Goal: Task Accomplishment & Management: Use online tool/utility

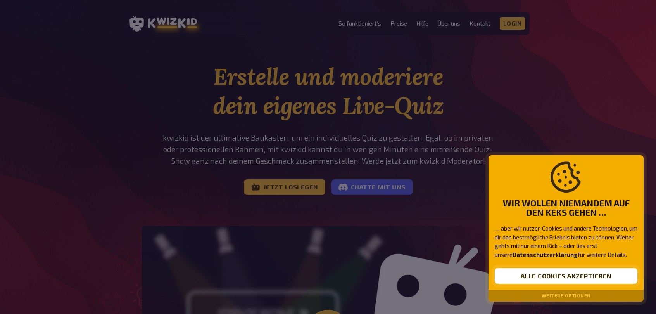
click at [600, 277] on button "Alle Cookies akzeptieren" at bounding box center [566, 276] width 143 height 16
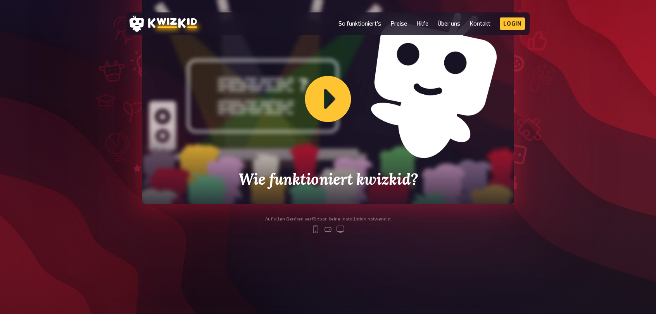
scroll to position [233, 0]
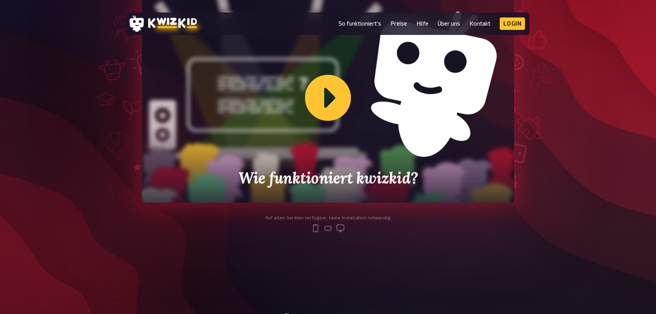
click at [334, 106] on div "Wie funktioniert kwizkid?" at bounding box center [328, 97] width 372 height 209
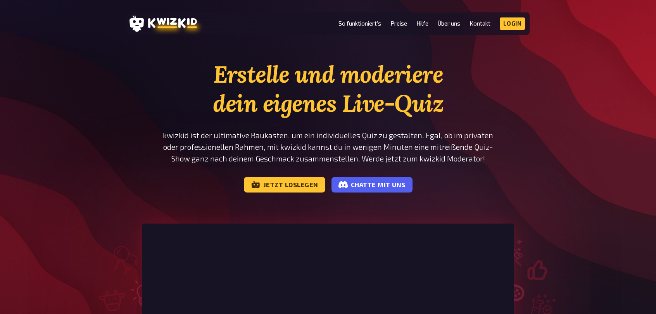
scroll to position [0, 0]
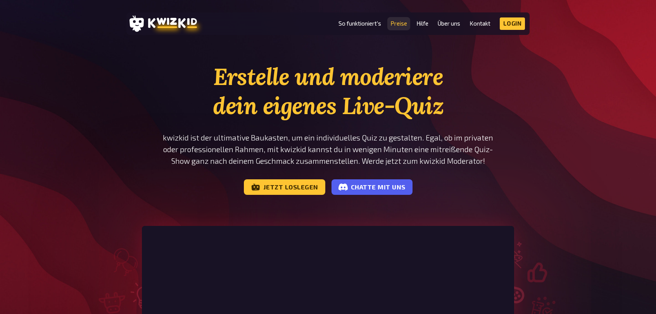
click at [403, 20] on link "Preise" at bounding box center [399, 23] width 17 height 7
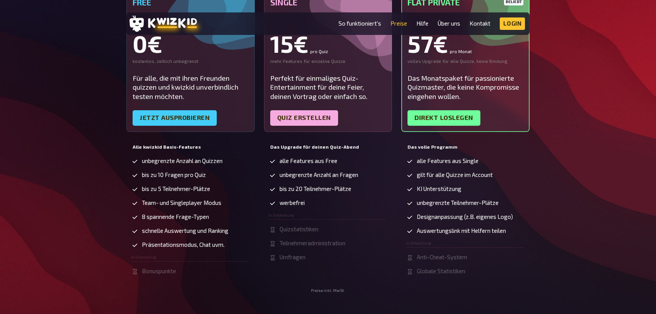
scroll to position [155, 0]
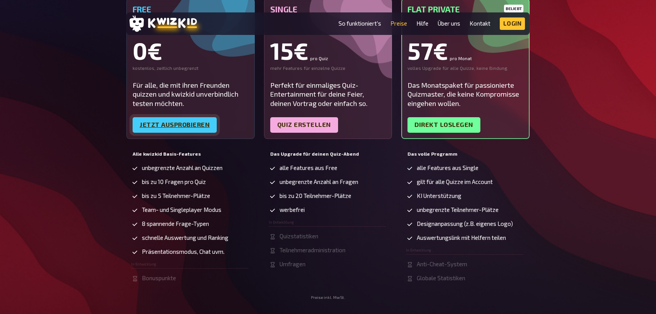
click at [175, 126] on link "Jetzt ausprobieren" at bounding box center [175, 125] width 84 height 16
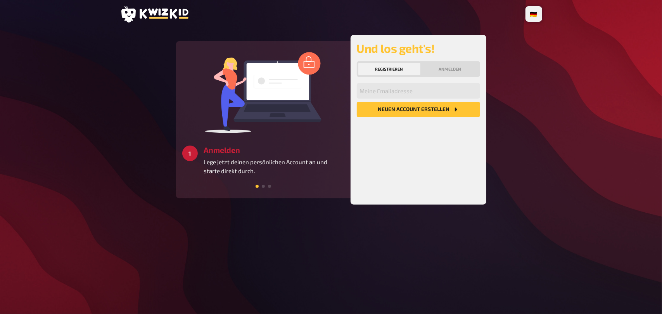
click at [397, 66] on button "Registrieren" at bounding box center [389, 69] width 62 height 12
click at [429, 108] on button "Neuen Account Erstellen" at bounding box center [418, 110] width 123 height 16
click at [440, 88] on input "email" at bounding box center [418, 91] width 123 height 16
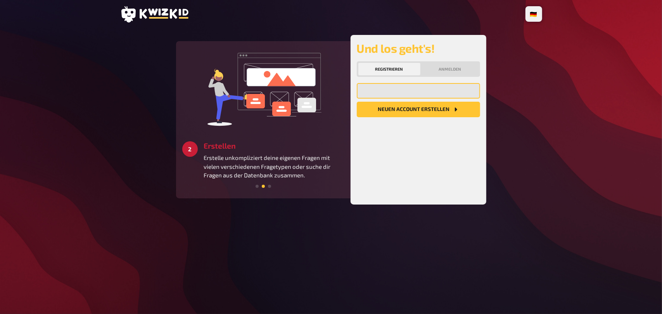
type input "[PERSON_NAME][EMAIL_ADDRESS][DOMAIN_NAME]"
click at [407, 112] on button "Neuen Account Erstellen" at bounding box center [418, 110] width 123 height 16
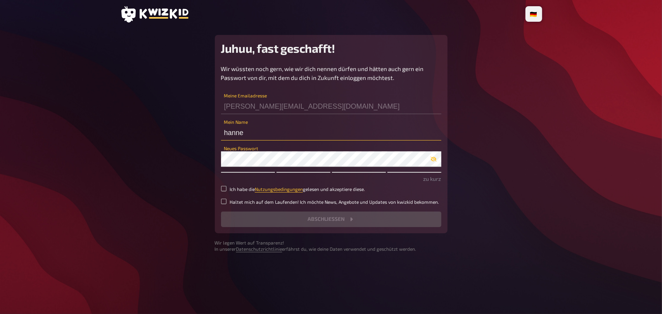
drag, startPoint x: 270, startPoint y: 137, endPoint x: 205, endPoint y: 137, distance: 65.6
click at [205, 137] on main "Juhuu, fast geschafft! Wir wüssten noch gern, wie wir dich nennen dürfen und hä…" at bounding box center [331, 143] width 422 height 217
type input "[PERSON_NAME]"
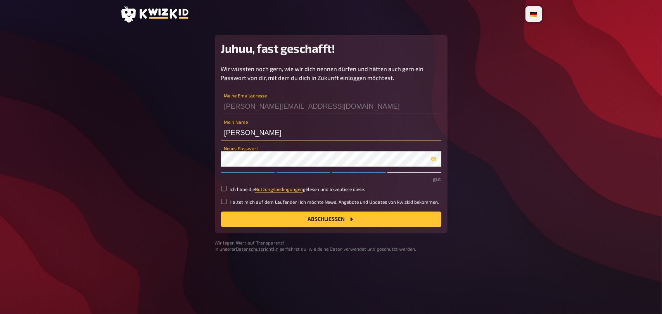
click at [394, 135] on input "[PERSON_NAME]" at bounding box center [331, 133] width 220 height 16
click at [227, 188] on label "Ich habe die Nutzungsbedingungen gelesen und akzeptiere diese." at bounding box center [331, 189] width 220 height 7
click at [227, 188] on input "Ich habe die Nutzungsbedingungen gelesen und akzeptiere diese." at bounding box center [223, 188] width 5 height 5
checkbox input "true"
click at [307, 222] on button "Abschließen" at bounding box center [331, 219] width 220 height 16
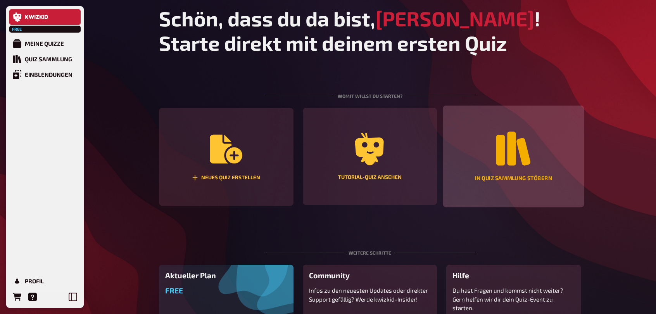
click at [524, 173] on div "In Quiz Sammlung stöbern" at bounding box center [513, 157] width 141 height 102
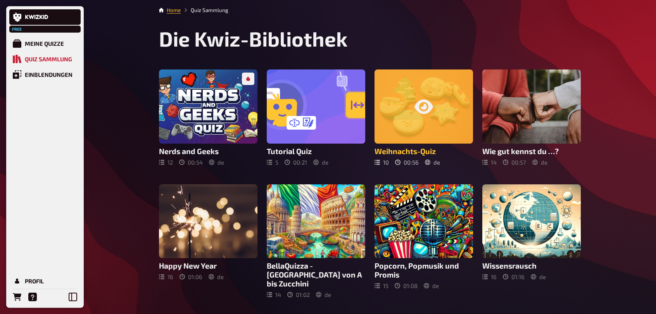
click at [427, 112] on icon at bounding box center [424, 106] width 19 height 14
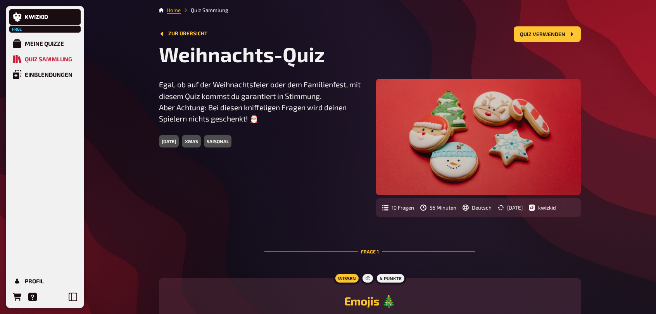
click at [170, 11] on link "Home" at bounding box center [174, 10] width 14 height 6
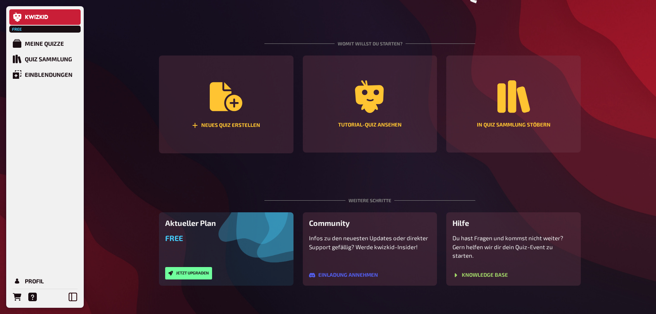
scroll to position [53, 0]
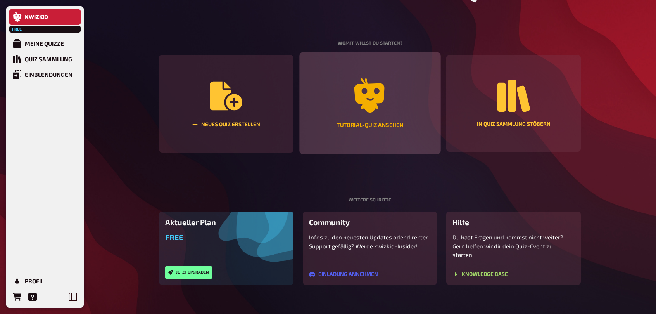
click at [366, 125] on div "Tutorial-Quiz ansehen" at bounding box center [370, 124] width 67 height 5
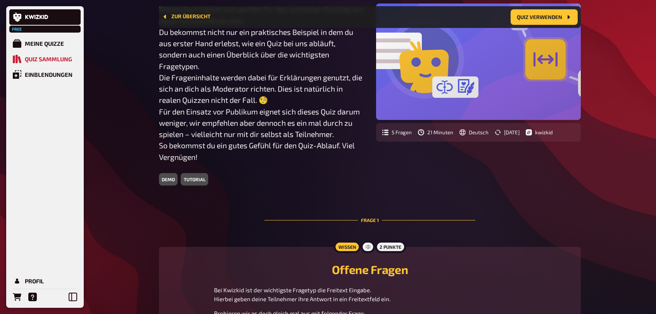
scroll to position [84, 0]
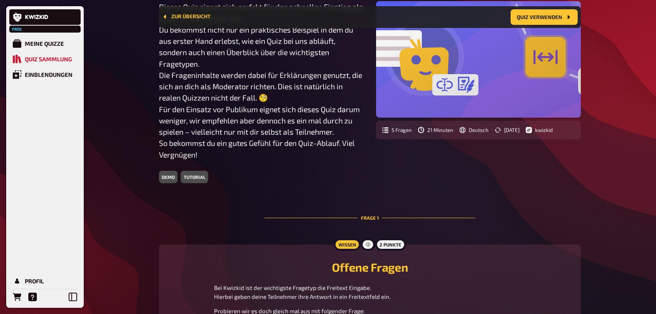
click at [201, 176] on div "tutorial" at bounding box center [194, 177] width 27 height 12
click at [199, 177] on div "tutorial" at bounding box center [194, 177] width 27 height 12
drag, startPoint x: 199, startPoint y: 177, endPoint x: 297, endPoint y: 170, distance: 98.5
click at [297, 170] on div "Dieses Quiz eignet sich perfekt für den schnellen Einstieg als neuer kwizkid Mo…" at bounding box center [261, 92] width 205 height 182
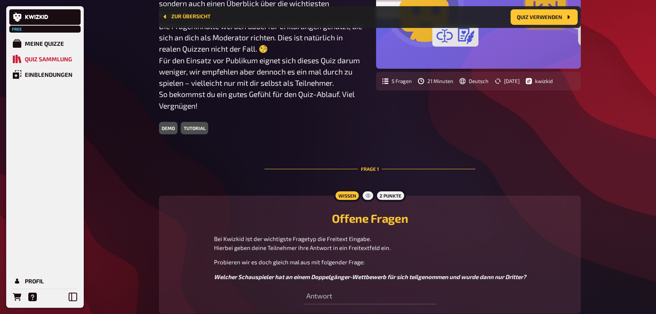
scroll to position [200, 0]
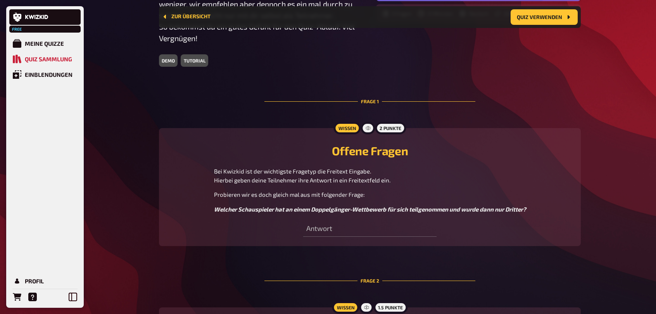
click at [353, 129] on div "Wissen" at bounding box center [347, 128] width 27 height 12
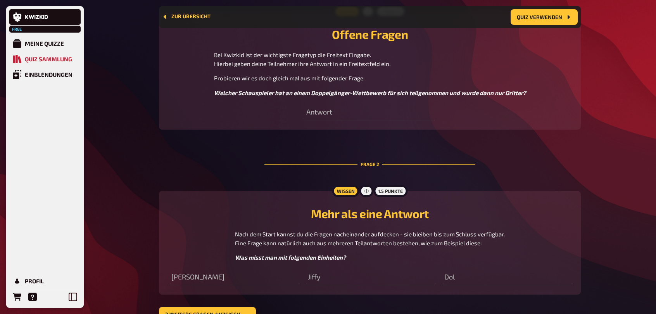
scroll to position [363, 0]
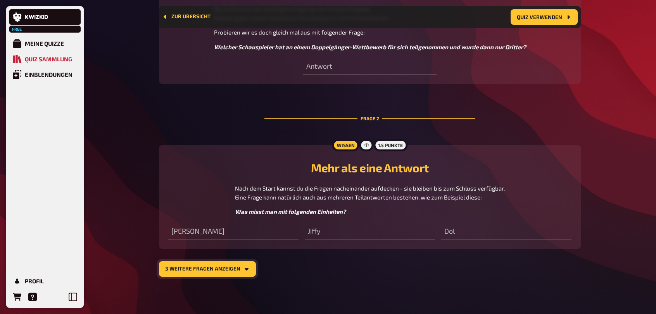
click at [235, 270] on button "3 weitere Fragen anzeigen" at bounding box center [207, 269] width 97 height 16
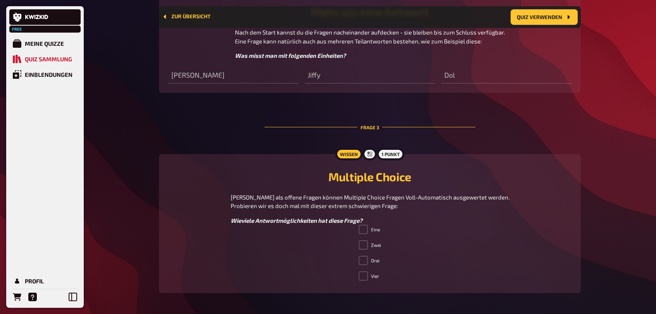
scroll to position [557, 0]
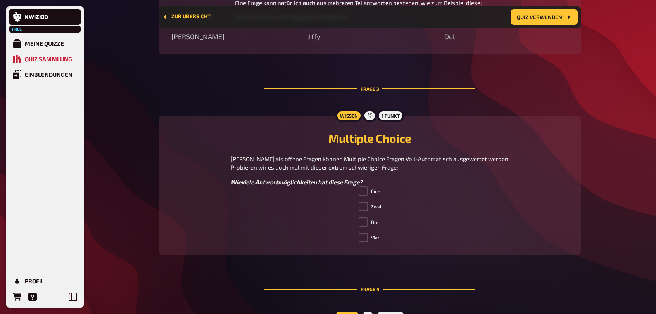
click at [364, 194] on span at bounding box center [363, 190] width 9 height 9
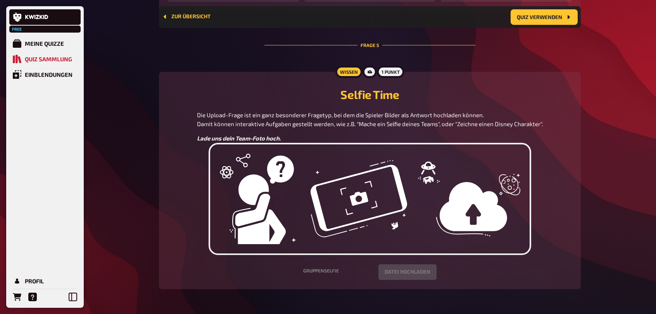
scroll to position [1116, 0]
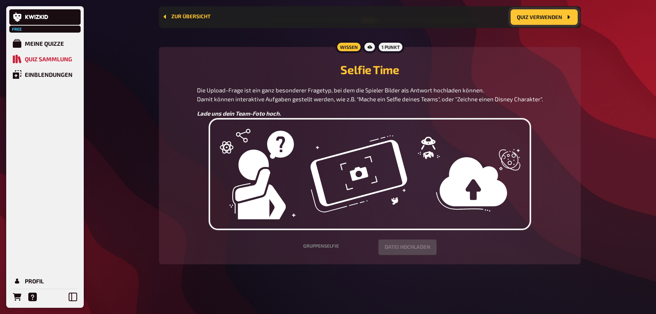
click at [528, 11] on button "Quiz verwenden" at bounding box center [544, 17] width 67 height 16
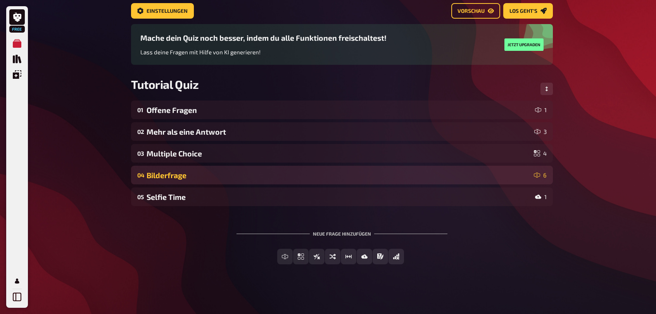
scroll to position [57, 0]
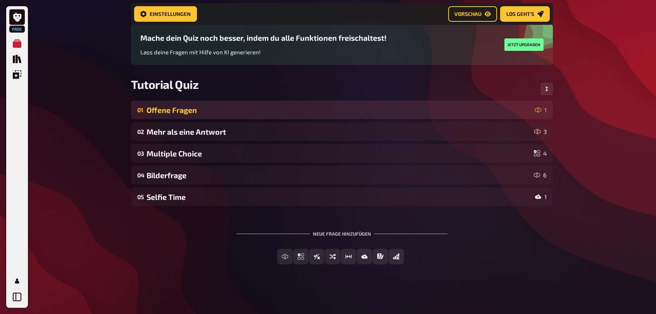
click at [203, 106] on div "Offene Fragen" at bounding box center [340, 110] width 386 height 9
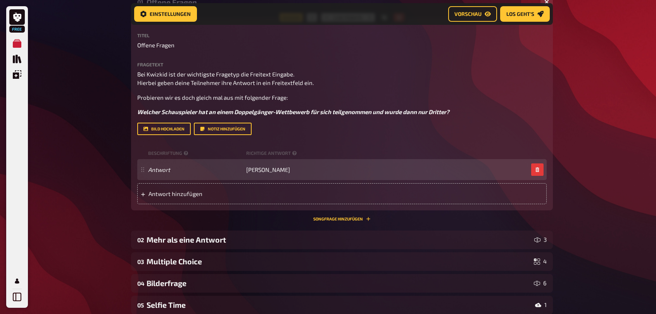
scroll to position [213, 0]
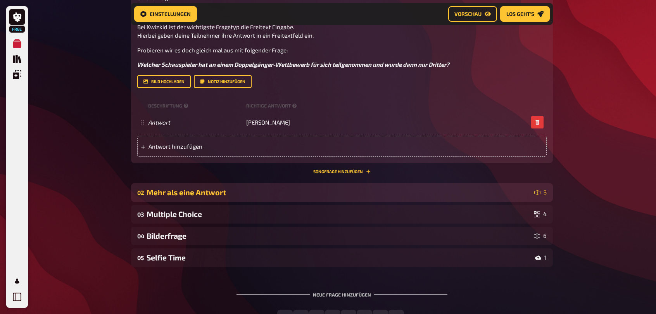
click at [170, 194] on div "Mehr als eine Antwort" at bounding box center [339, 192] width 385 height 9
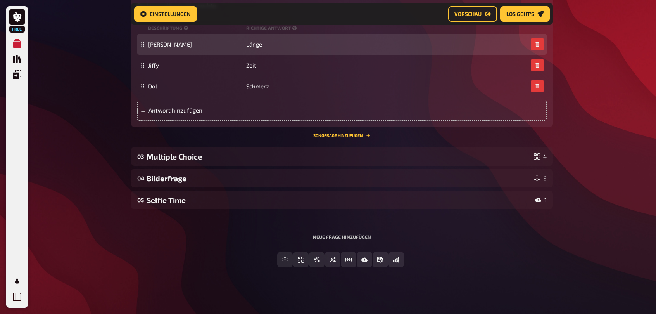
scroll to position [569, 0]
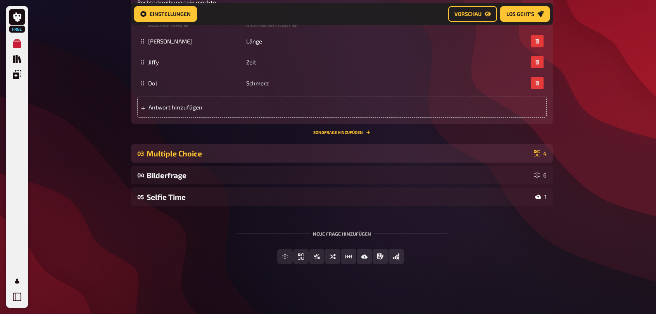
click at [202, 158] on div "03 Multiple Choice 4" at bounding box center [342, 153] width 422 height 19
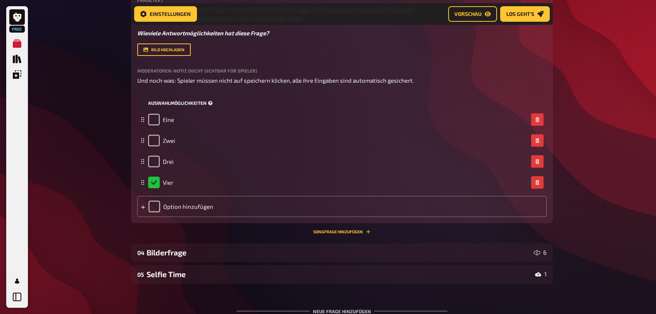
scroll to position [801, 0]
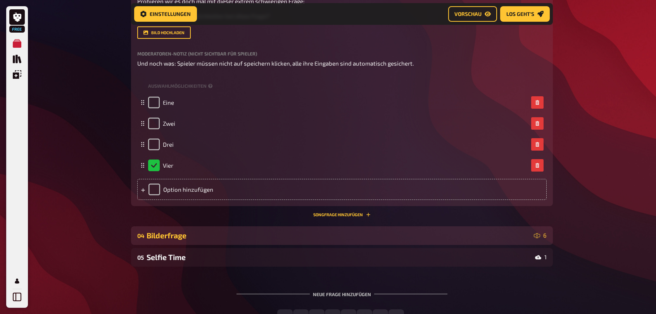
click at [186, 234] on div "Bilderfrage" at bounding box center [339, 235] width 384 height 9
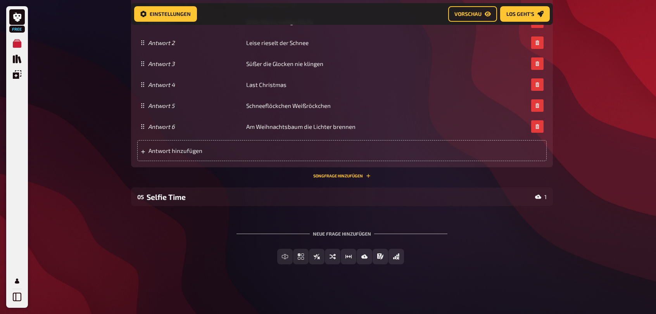
scroll to position [1313, 0]
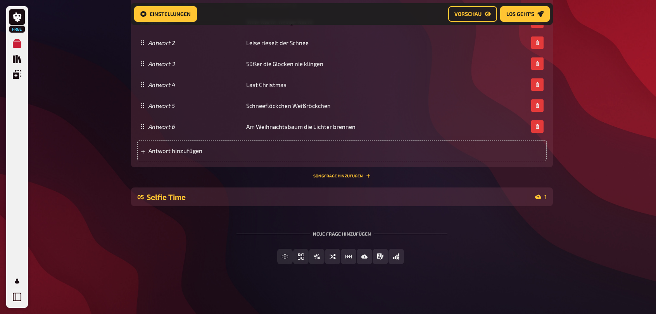
click at [178, 199] on div "Selfie Time" at bounding box center [340, 196] width 386 height 9
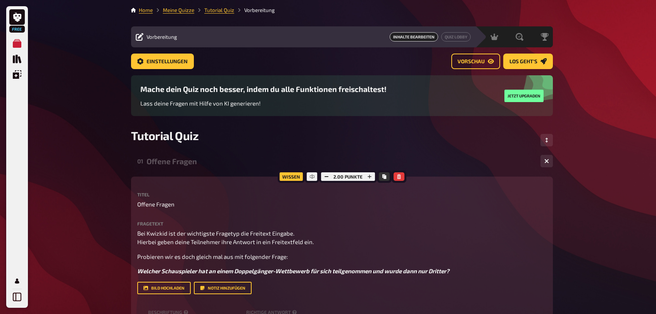
scroll to position [0, 0]
click at [150, 11] on link "Home" at bounding box center [146, 10] width 14 height 6
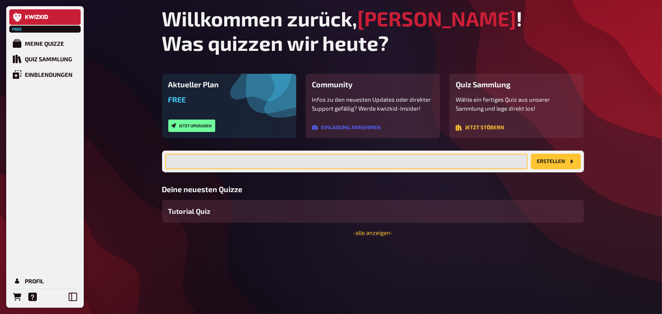
click at [191, 162] on input "text" at bounding box center [346, 162] width 363 height 16
type input "HQFO Weihnachtsfeier"
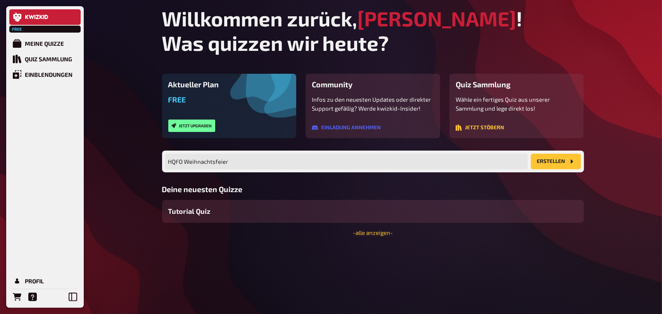
click at [550, 163] on button "Erstellen" at bounding box center [556, 162] width 50 height 16
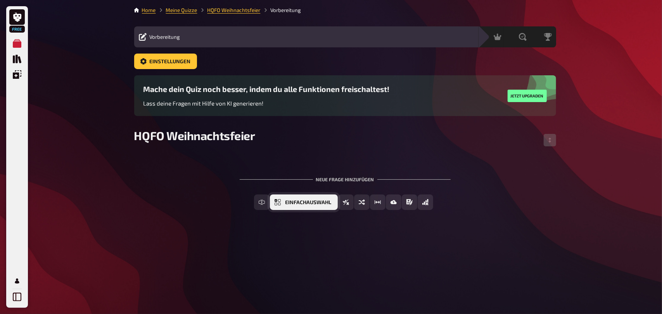
click at [302, 202] on span "Einfachauswahl" at bounding box center [309, 202] width 46 height 5
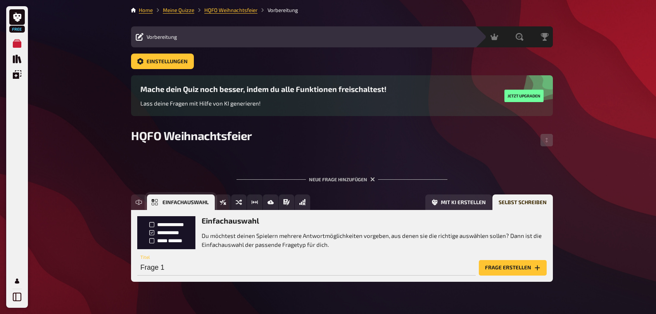
scroll to position [17, 0]
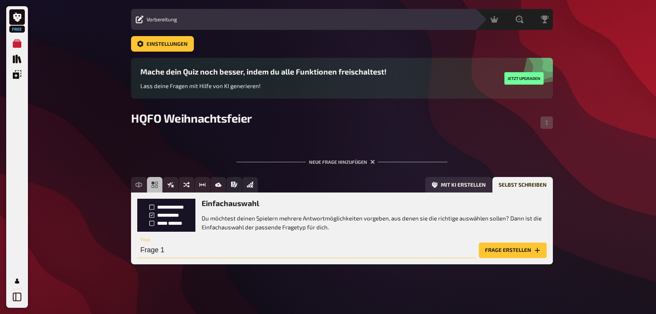
click at [226, 249] on input "Frage 1" at bounding box center [306, 250] width 339 height 16
type input "Wie viele Gesellschafter hat das [PERSON_NAME] Family Office?"
click at [519, 256] on button "Frage erstellen" at bounding box center [513, 250] width 68 height 16
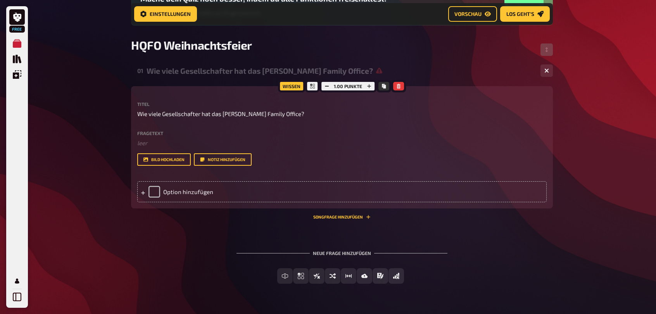
scroll to position [101, 0]
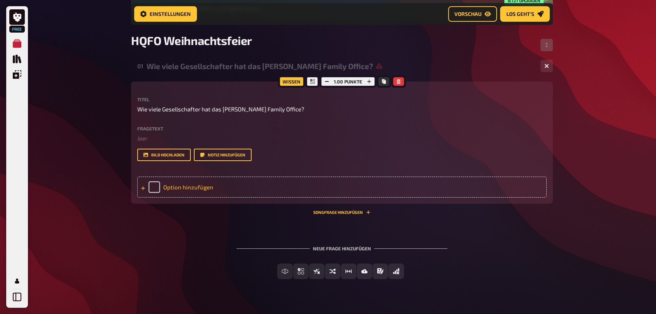
click at [155, 187] on div "Option hinzufügen" at bounding box center [342, 187] width 410 height 21
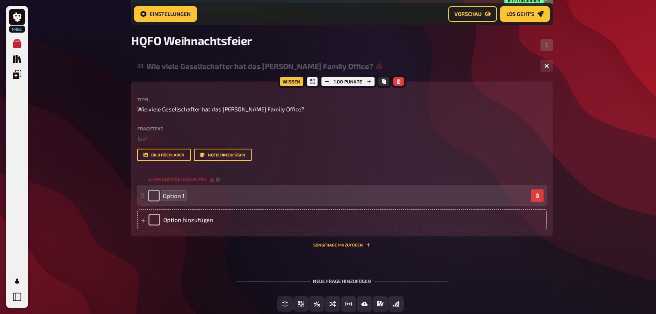
click at [181, 199] on span "Option 1" at bounding box center [174, 195] width 22 height 7
click at [185, 197] on div "Option 1" at bounding box center [338, 196] width 380 height 12
click at [179, 196] on span "Option 1" at bounding box center [174, 195] width 22 height 7
drag, startPoint x: 165, startPoint y: 195, endPoint x: 194, endPoint y: 195, distance: 28.3
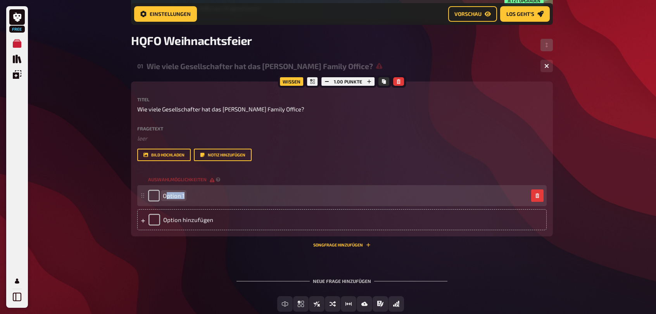
click at [194, 195] on div "Option 1" at bounding box center [338, 196] width 380 height 12
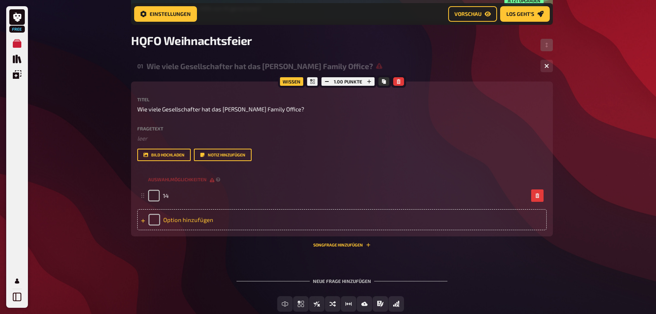
click at [183, 220] on div "Option hinzufügen" at bounding box center [342, 219] width 410 height 21
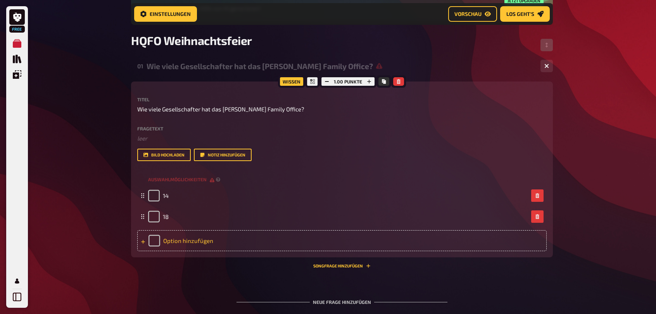
click at [205, 243] on div "Option hinzufügen" at bounding box center [342, 240] width 410 height 21
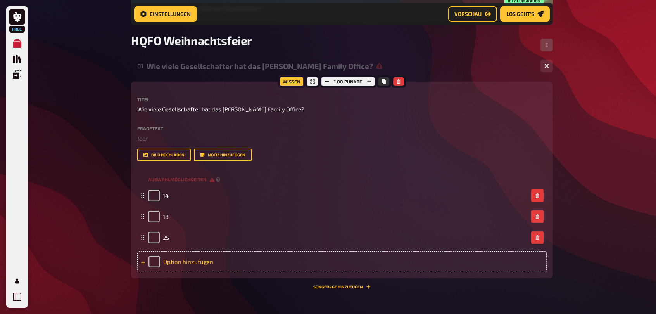
click at [196, 263] on div "Option hinzufügen" at bounding box center [342, 261] width 410 height 21
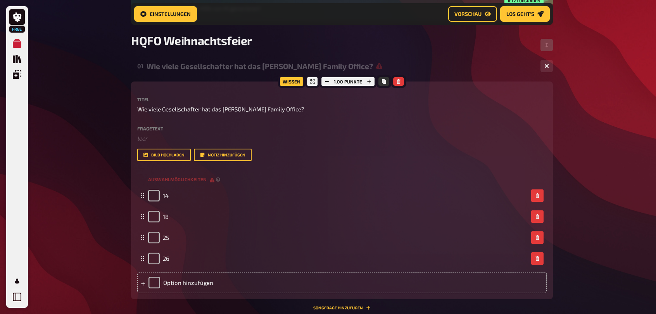
click at [596, 226] on div "Free Meine Quizze Quiz Sammlung Einblendungen Profil Home Meine Quizze HQFO Wei…" at bounding box center [328, 161] width 656 height 525
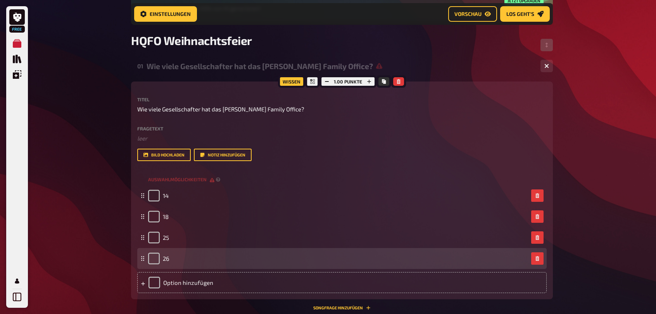
scroll to position [212, 0]
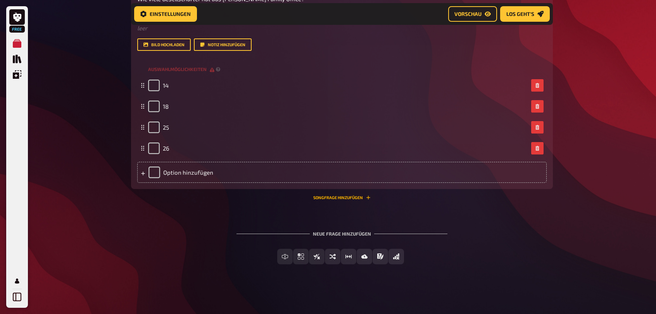
click at [351, 196] on button "Songfrage hinzufügen" at bounding box center [341, 197] width 57 height 5
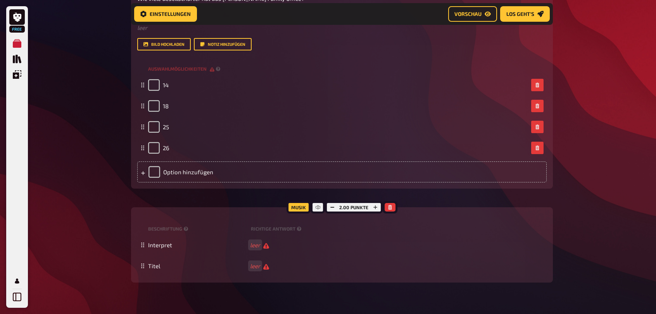
click at [297, 209] on div "Musik" at bounding box center [299, 207] width 24 height 12
click at [304, 209] on div "Musik" at bounding box center [299, 207] width 24 height 12
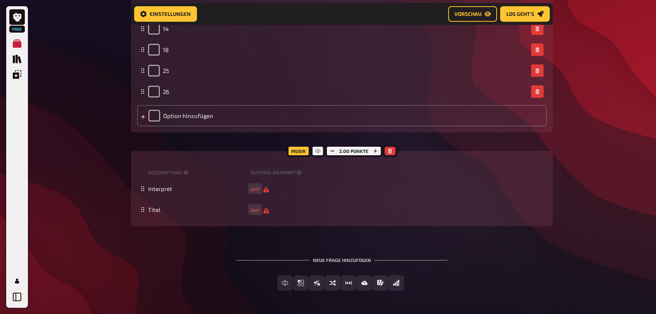
scroll to position [217, 0]
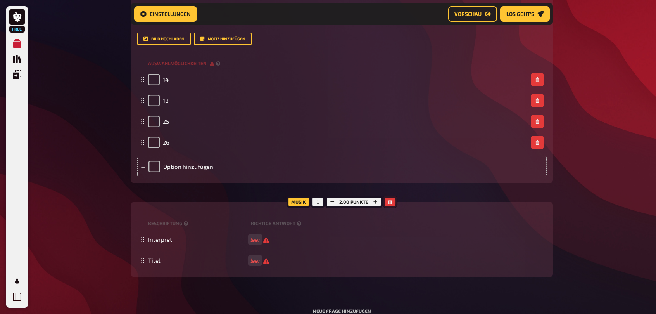
click at [392, 203] on button "button" at bounding box center [390, 201] width 11 height 9
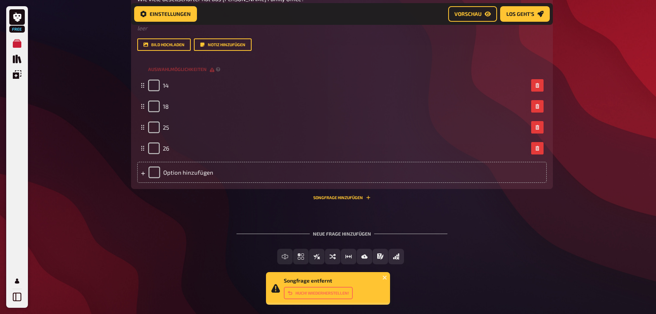
scroll to position [212, 0]
click at [336, 257] on span "Wahr / Falsch" at bounding box center [321, 256] width 39 height 5
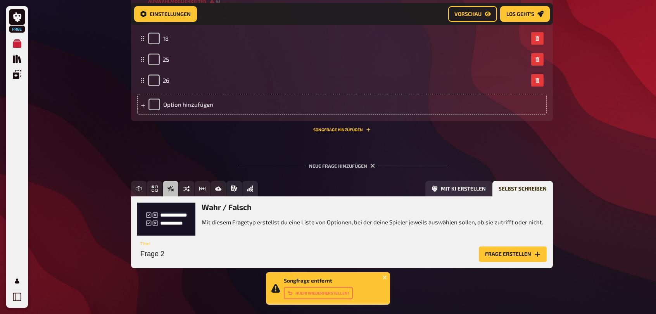
scroll to position [283, 0]
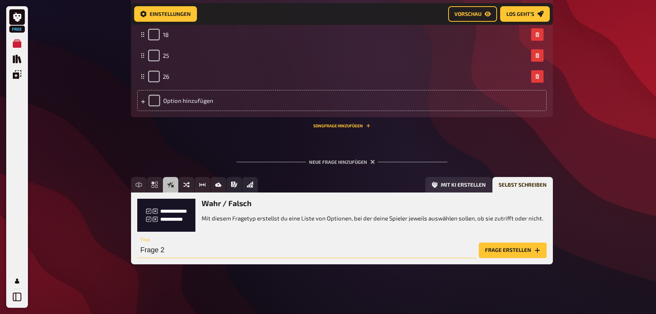
click at [245, 251] on input "Frage 2" at bounding box center [306, 250] width 339 height 16
type input "Das [PERSON_NAME] Family Office wurde im Jahr 1973 gegründet?"
click at [510, 249] on button "Frage erstellen" at bounding box center [513, 250] width 68 height 16
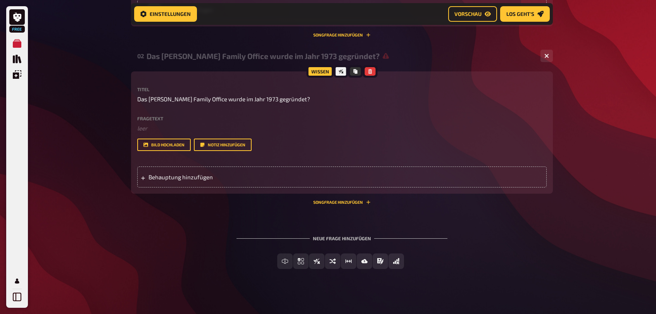
scroll to position [379, 0]
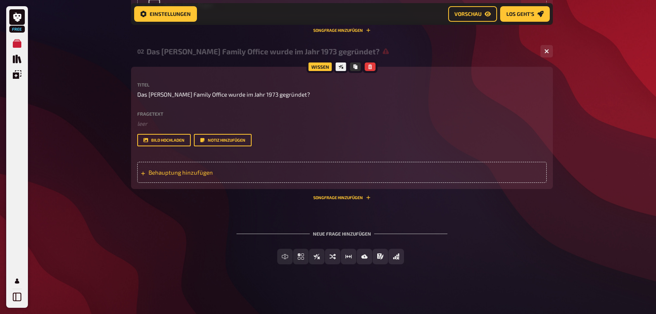
click at [178, 175] on span "Behauptung hinzufügen" at bounding box center [209, 172] width 121 height 7
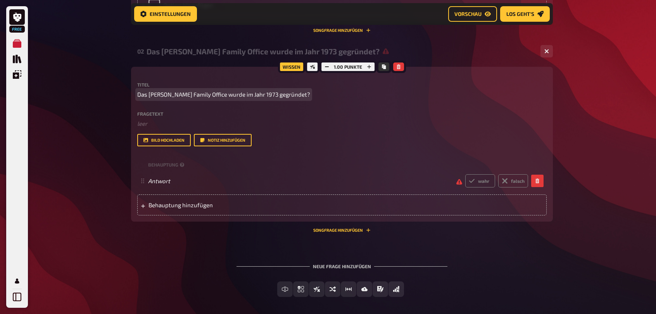
click at [183, 97] on span "Das [PERSON_NAME] Family Office wurde im Jahr 1973 gegründet?" at bounding box center [223, 94] width 173 height 9
click at [306, 93] on p "Das [PERSON_NAME] Family Office wurde im Jahr 1973 gegründet?" at bounding box center [342, 94] width 410 height 9
click at [304, 95] on span "Das [PERSON_NAME] Family Office wurde im Jahr 1973 gegründet?" at bounding box center [223, 94] width 173 height 9
drag, startPoint x: 304, startPoint y: 95, endPoint x: 132, endPoint y: 97, distance: 172.2
click at [131, 99] on div "Wissen 1.00 Punkte Titel Das [PERSON_NAME] Family Office wurde im Jahr 1973 geg…" at bounding box center [342, 144] width 422 height 155
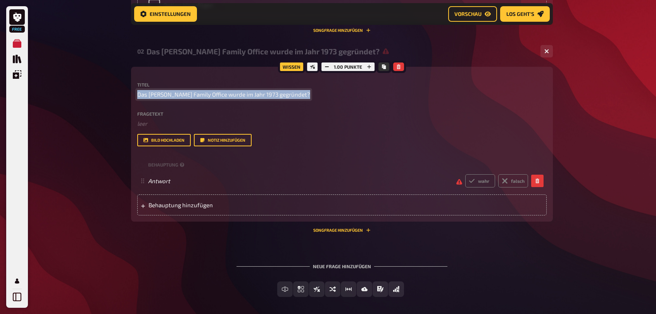
click at [171, 90] on span "Das [PERSON_NAME] Family Office wurde im Jahr 1973 gegründet?" at bounding box center [223, 94] width 173 height 9
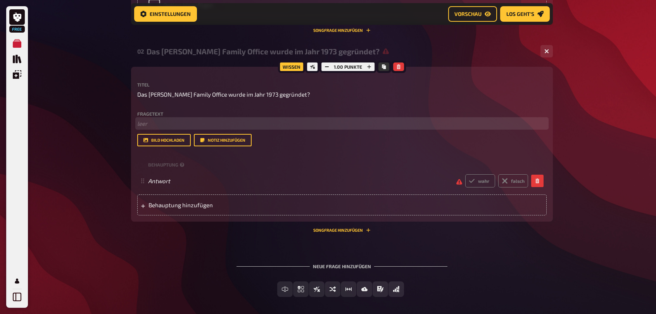
drag, startPoint x: 147, startPoint y: 121, endPoint x: 156, endPoint y: 119, distance: 9.1
click at [147, 121] on p "﻿ leer" at bounding box center [342, 123] width 410 height 9
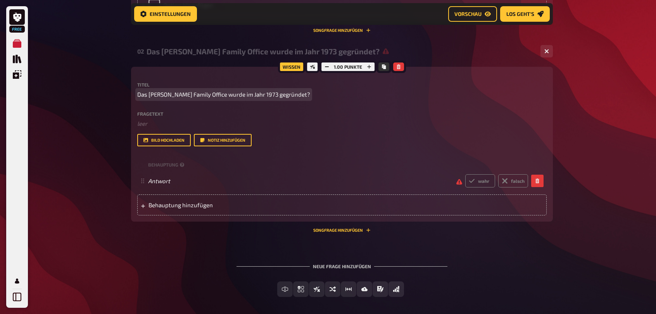
click at [262, 99] on div "Titel Das [PERSON_NAME] Family Office wurde im Jahr 1973 gegründet? Fragetext ﻿…" at bounding box center [342, 114] width 410 height 64
drag, startPoint x: 303, startPoint y: 94, endPoint x: 133, endPoint y: 97, distance: 169.9
click at [133, 97] on div "Wissen 1.00 Punkte Titel Das [PERSON_NAME] Family Office wurde im Jahr 1973 geg…" at bounding box center [342, 144] width 422 height 155
copy span "Das [PERSON_NAME] Family Office wurde im Jahr 1973 gegründet?"
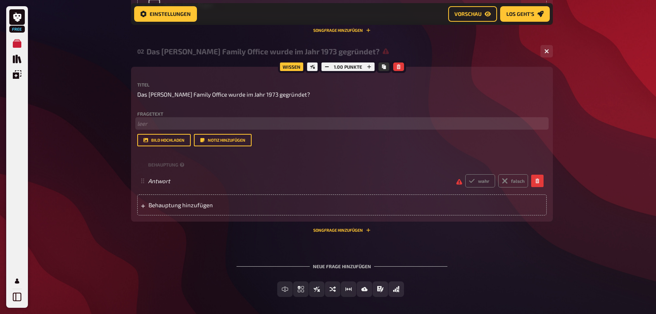
click at [162, 121] on p "﻿ leer" at bounding box center [342, 123] width 410 height 9
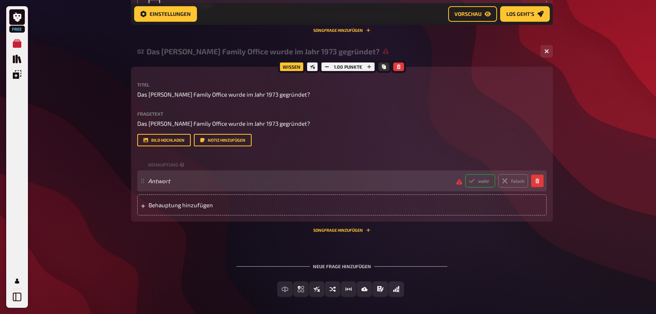
click at [477, 187] on label "wahr" at bounding box center [481, 180] width 30 height 13
click at [466, 174] on input "wahr" at bounding box center [465, 174] width 0 height 0
radio input "true"
click at [230, 184] on span "Antwort" at bounding box center [303, 180] width 311 height 7
click at [507, 187] on label "falsch" at bounding box center [513, 180] width 30 height 13
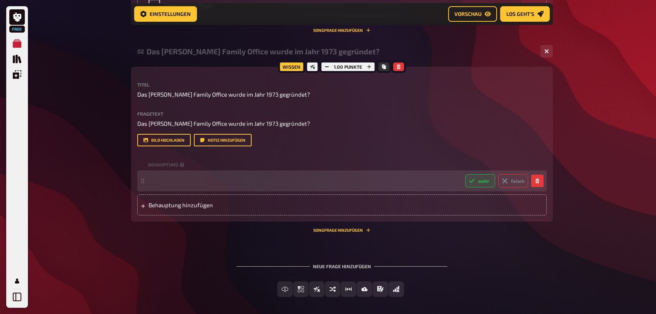
click at [466, 174] on input "falsch" at bounding box center [465, 174] width 0 height 0
radio input "true"
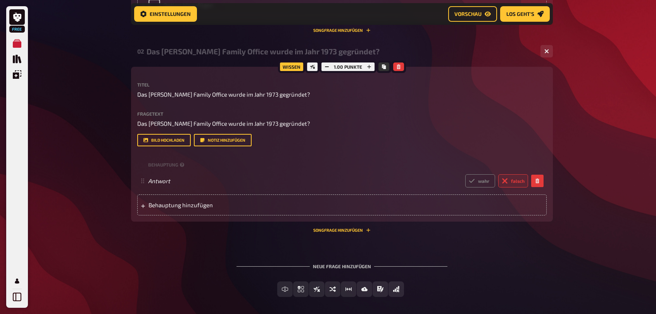
click at [340, 146] on div "Bild hochladen Notiz hinzufügen" at bounding box center [342, 140] width 410 height 12
click at [546, 266] on div "01 Wie viele Gesellschafter hat das [PERSON_NAME] Family Office? 4 Wissen 1.00 …" at bounding box center [342, 44] width 422 height 530
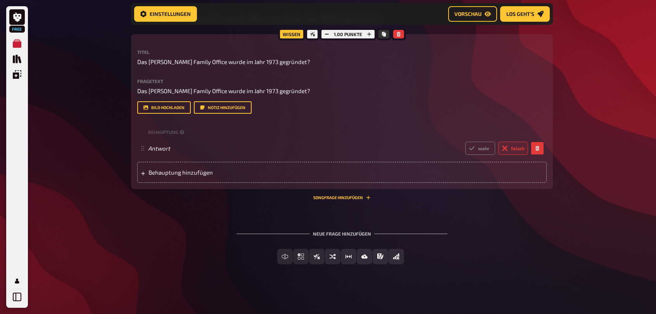
scroll to position [438, 0]
click at [341, 256] on span "Schätzfrage" at bounding box center [354, 256] width 36 height 5
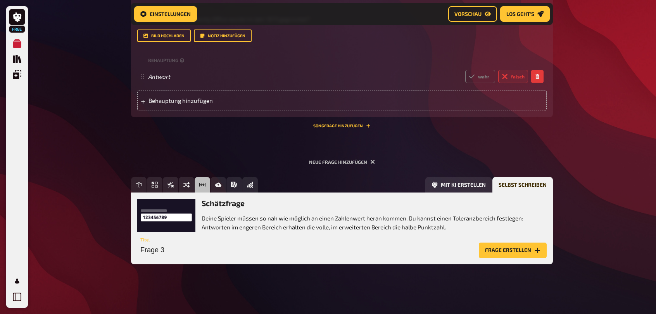
scroll to position [509, 0]
click at [518, 250] on button "Frage erstellen" at bounding box center [513, 250] width 68 height 16
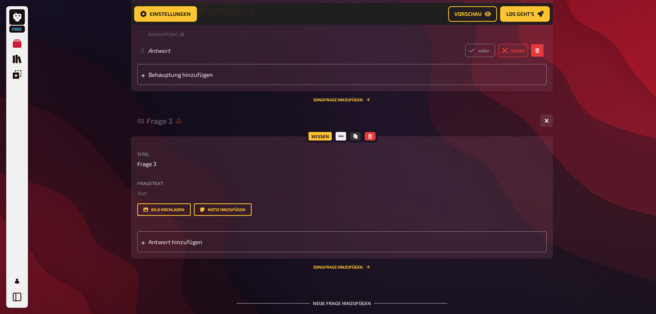
click at [170, 197] on div "Fragetext ﻿ leer Hier hinziehen für Dateiupload" at bounding box center [342, 189] width 410 height 17
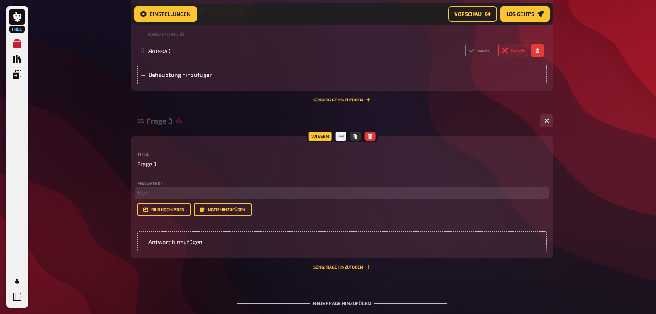
click at [167, 197] on p "﻿ leer" at bounding box center [342, 193] width 410 height 9
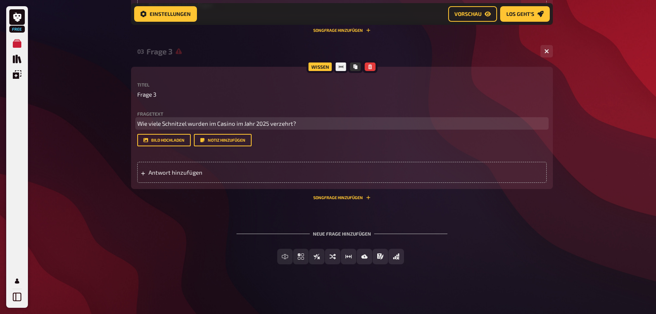
scroll to position [605, 0]
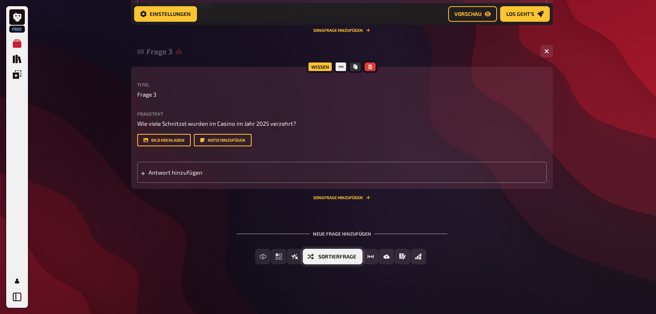
click at [341, 255] on span "Sortierfrage" at bounding box center [337, 256] width 38 height 5
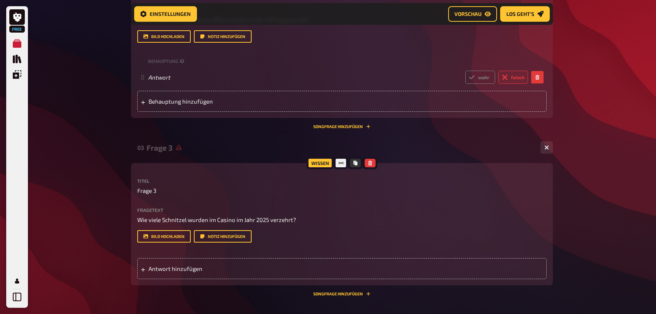
scroll to position [560, 0]
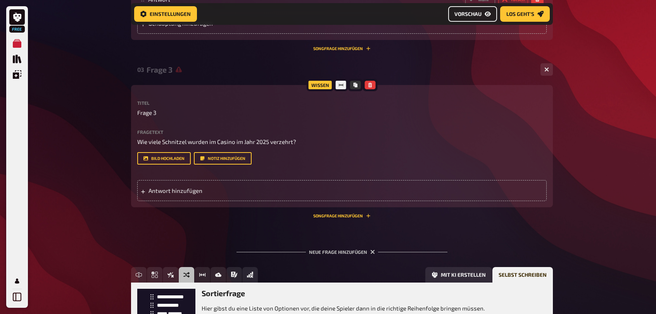
click at [481, 10] on button "Vorschau" at bounding box center [472, 14] width 49 height 16
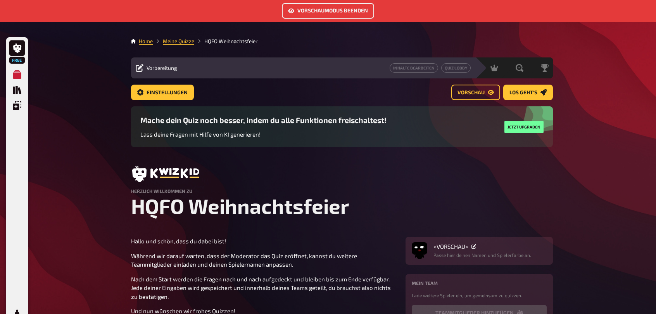
click at [341, 9] on button "Vorschaumodus beenden" at bounding box center [328, 11] width 92 height 16
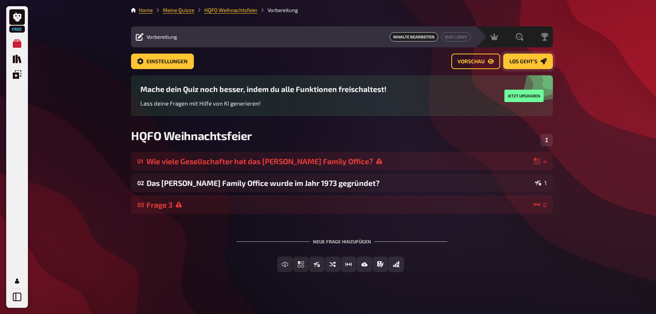
click at [519, 55] on button "Los geht's" at bounding box center [529, 62] width 50 height 16
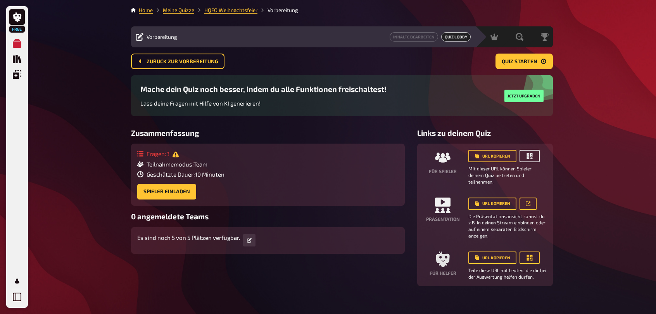
click at [530, 153] on icon "button" at bounding box center [530, 156] width 8 height 8
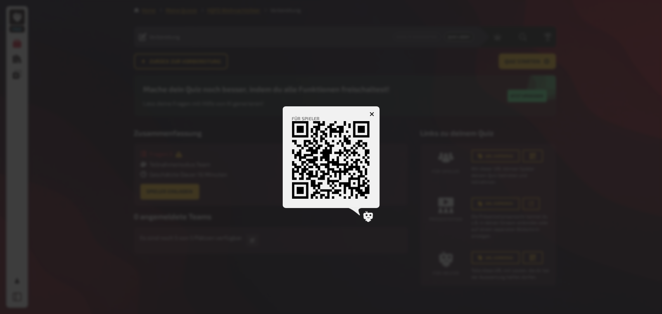
click at [372, 110] on button "button" at bounding box center [372, 114] width 12 height 12
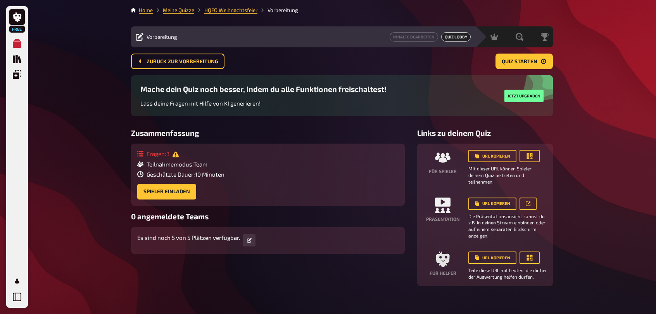
click at [137, 10] on nav "Home Meine Quizze HQFO Weihnachtsfeier Vorbereitung" at bounding box center [342, 10] width 422 height 8
click at [145, 10] on link "Home" at bounding box center [146, 10] width 14 height 6
